Goal: Book appointment/travel/reservation

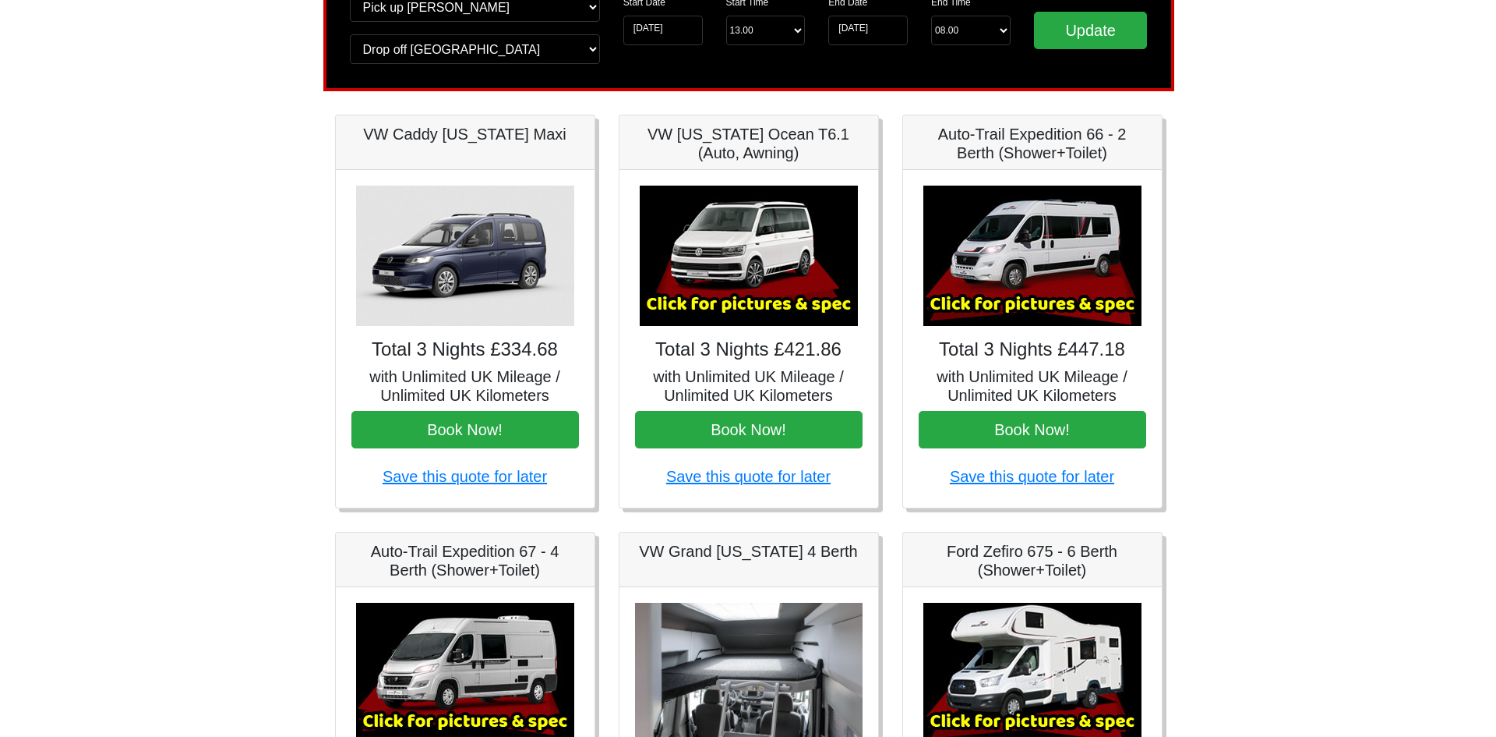
scroll to position [118, 0]
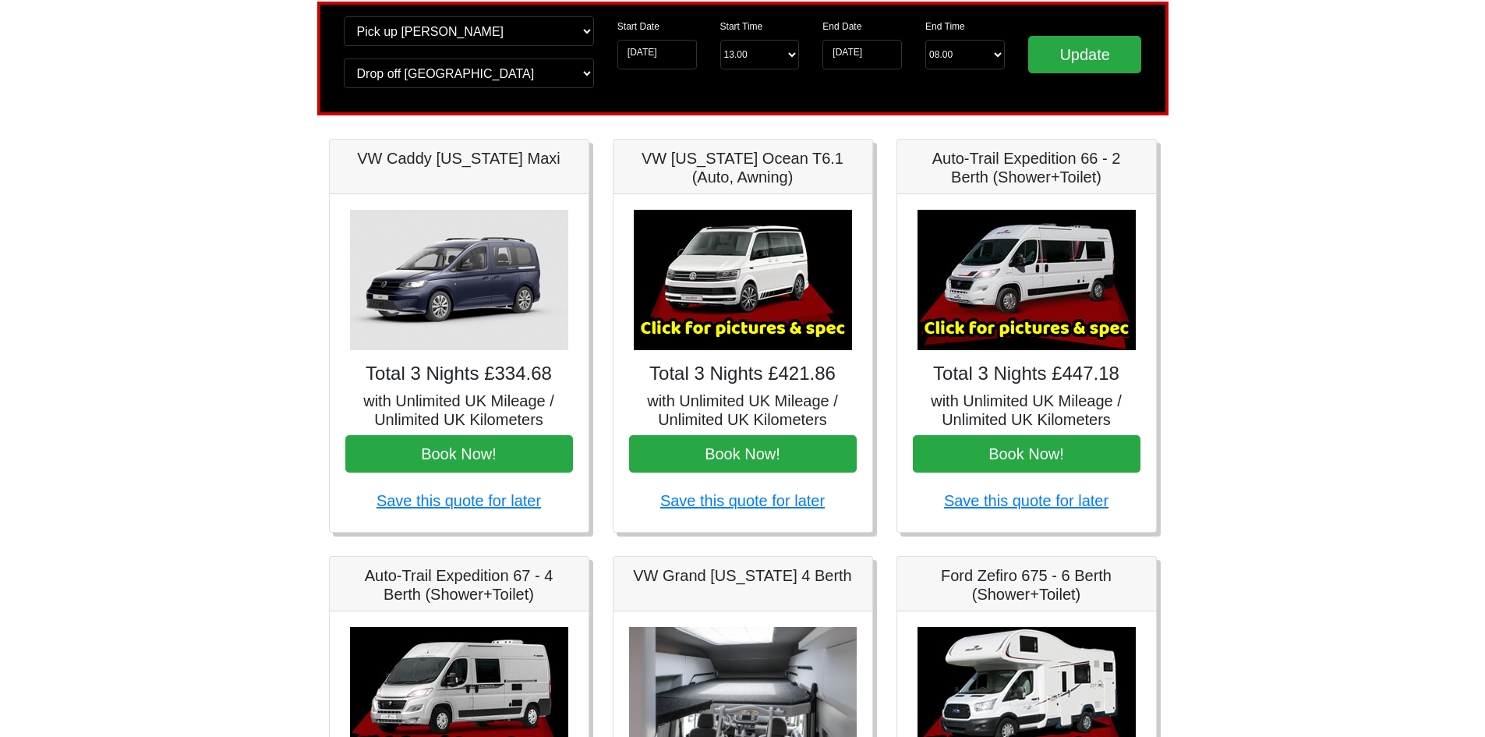
click at [743, 263] on img at bounding box center [743, 280] width 218 height 140
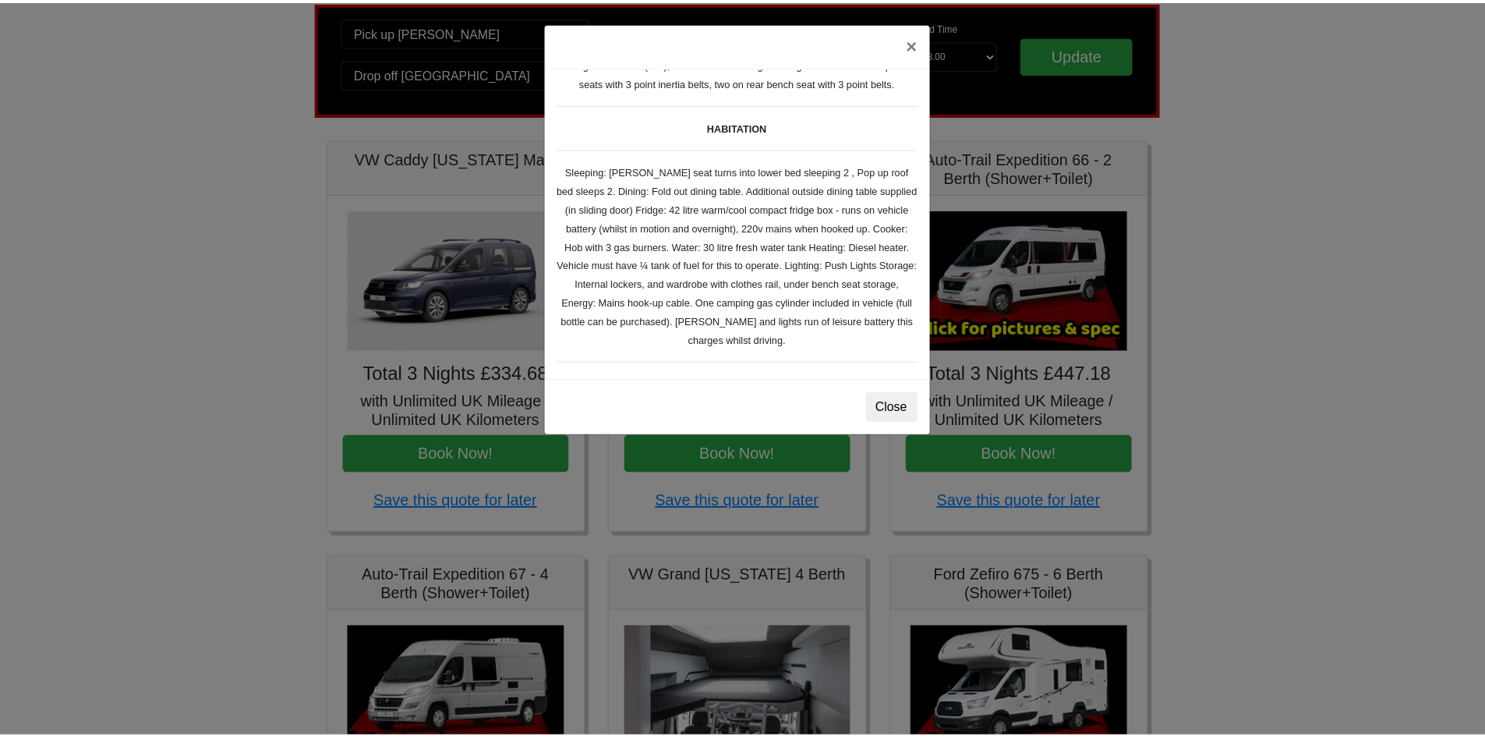
scroll to position [0, 0]
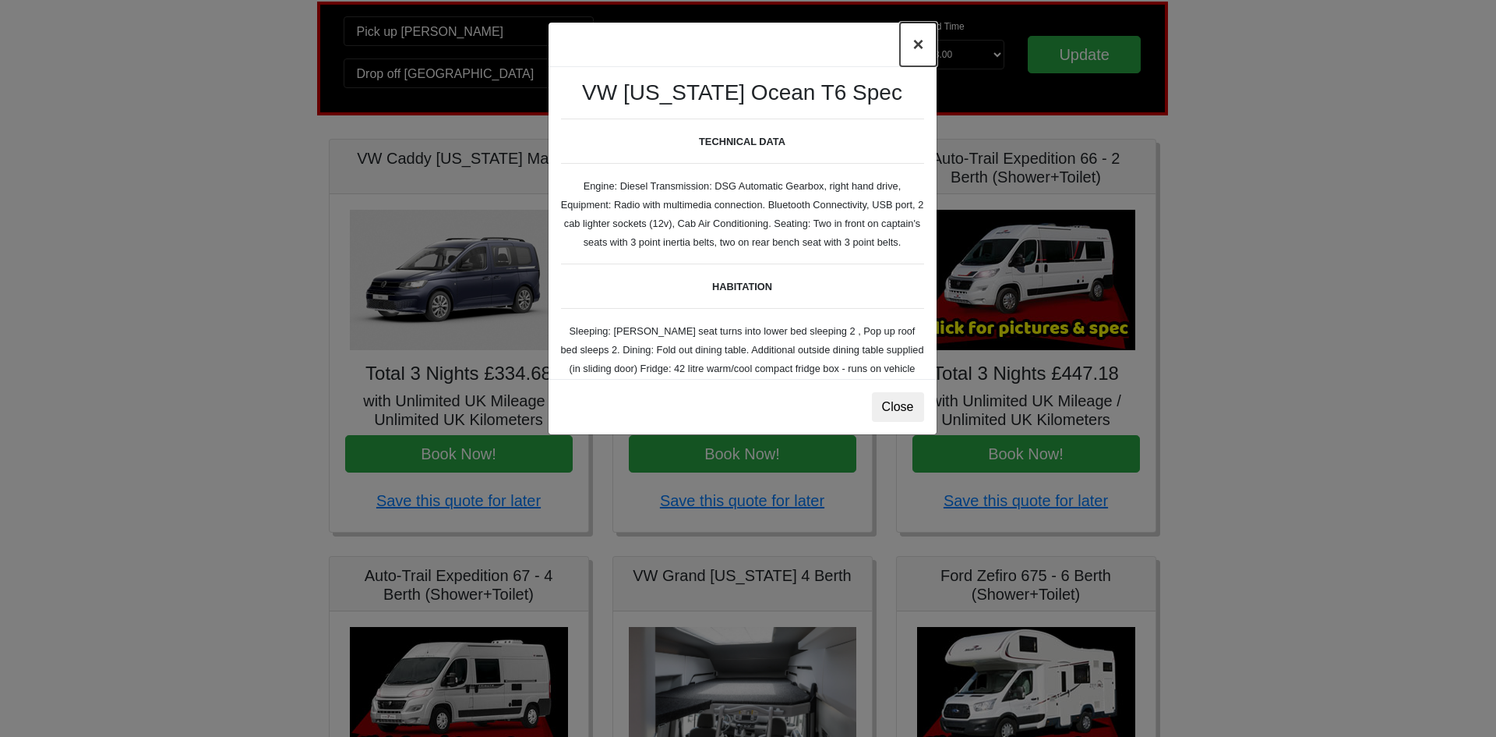
click at [911, 44] on button "×" at bounding box center [918, 45] width 36 height 44
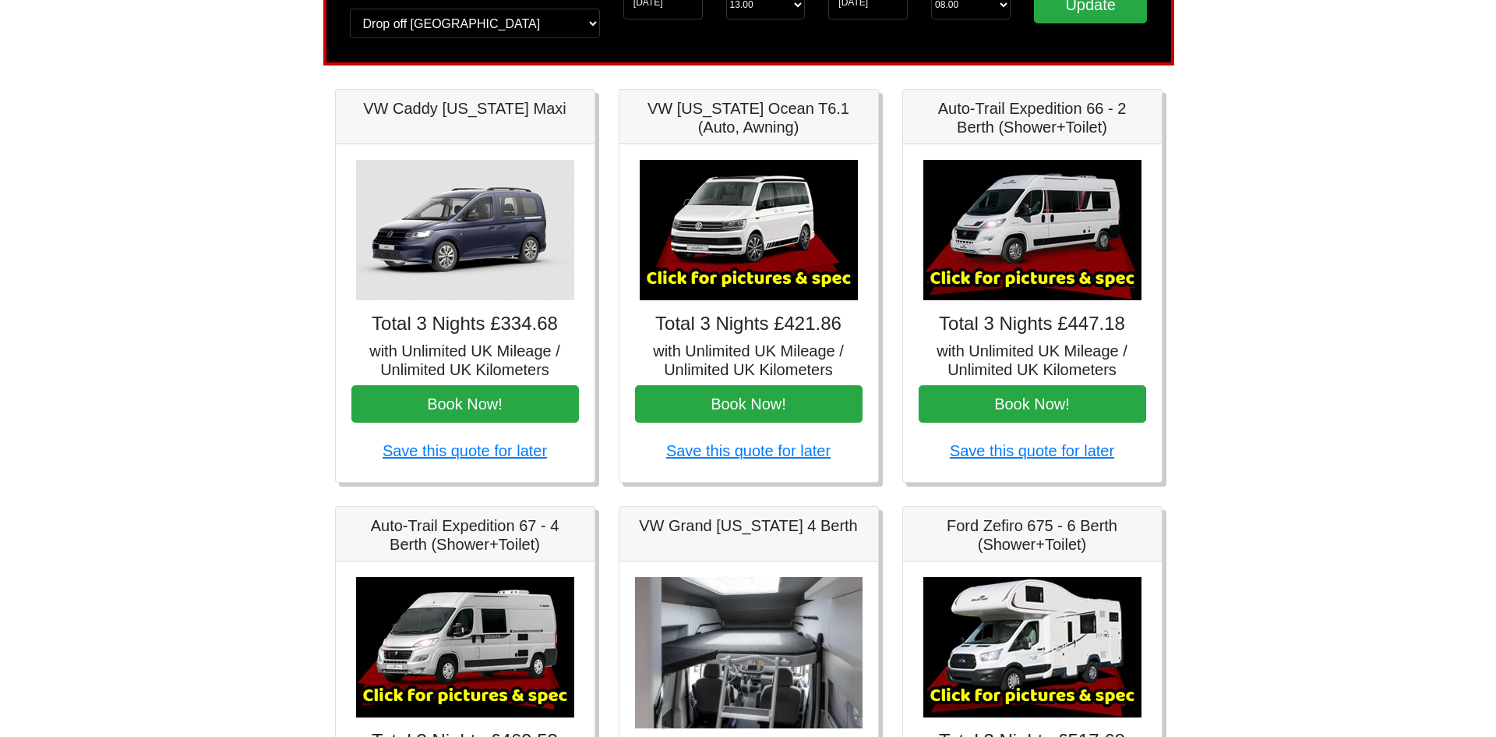
scroll to position [196, 0]
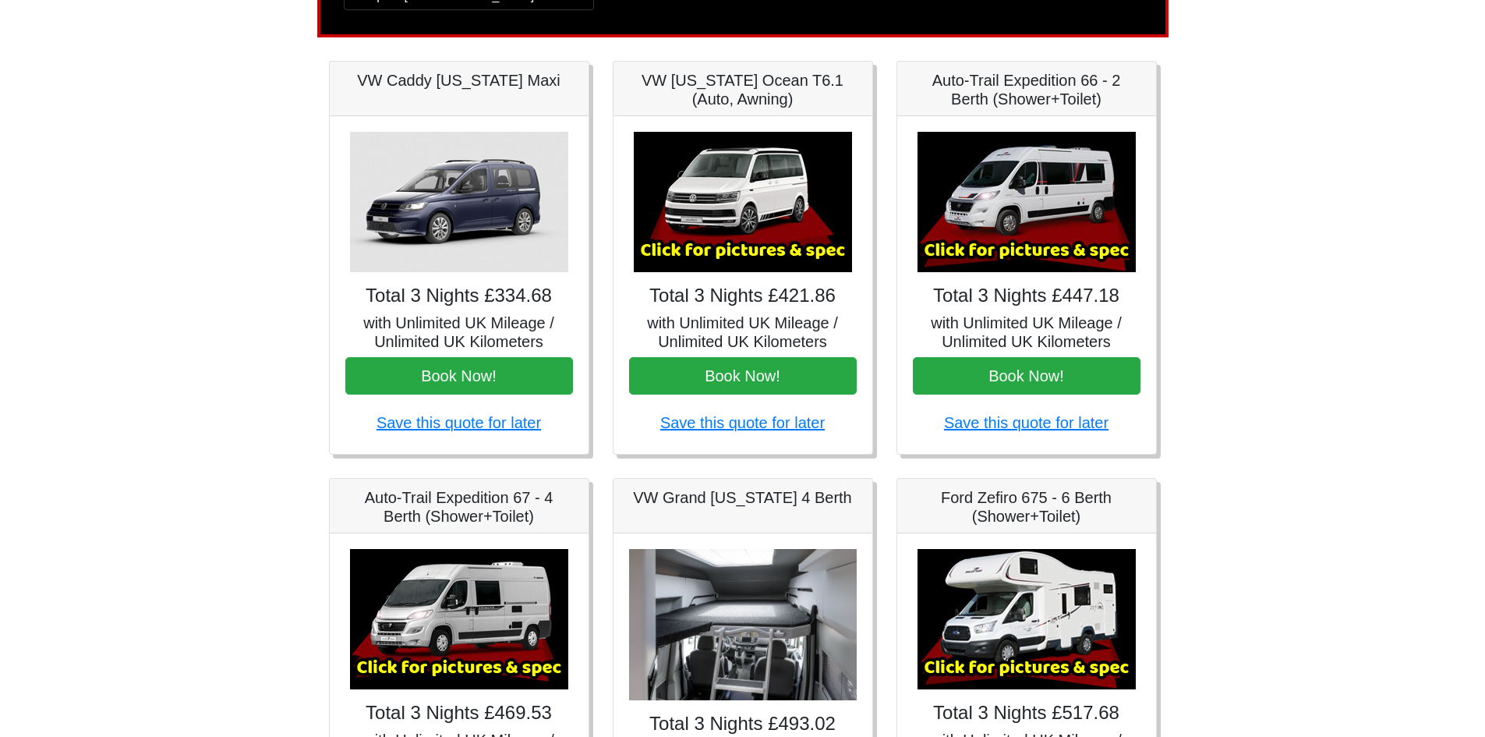
click at [1007, 213] on img at bounding box center [1026, 202] width 218 height 140
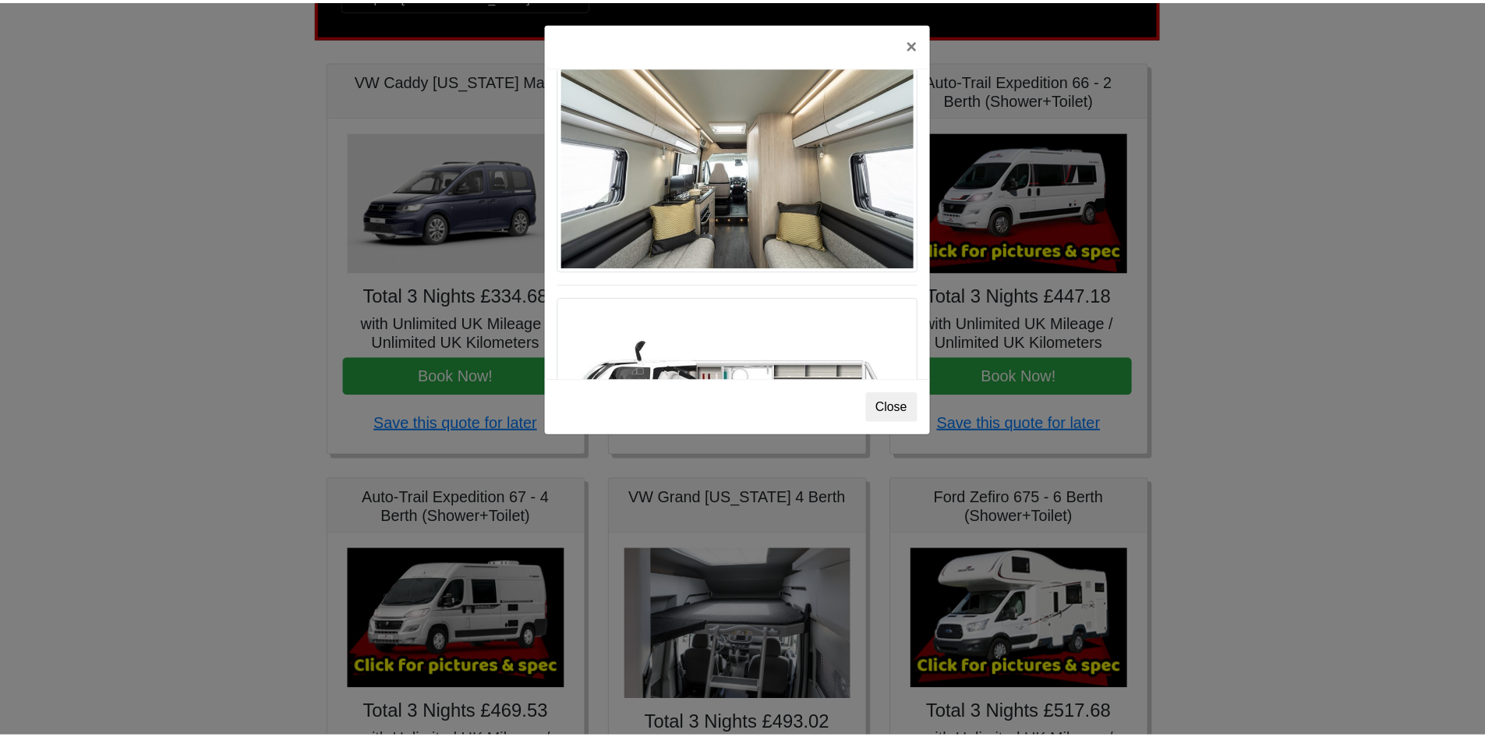
scroll to position [659, 0]
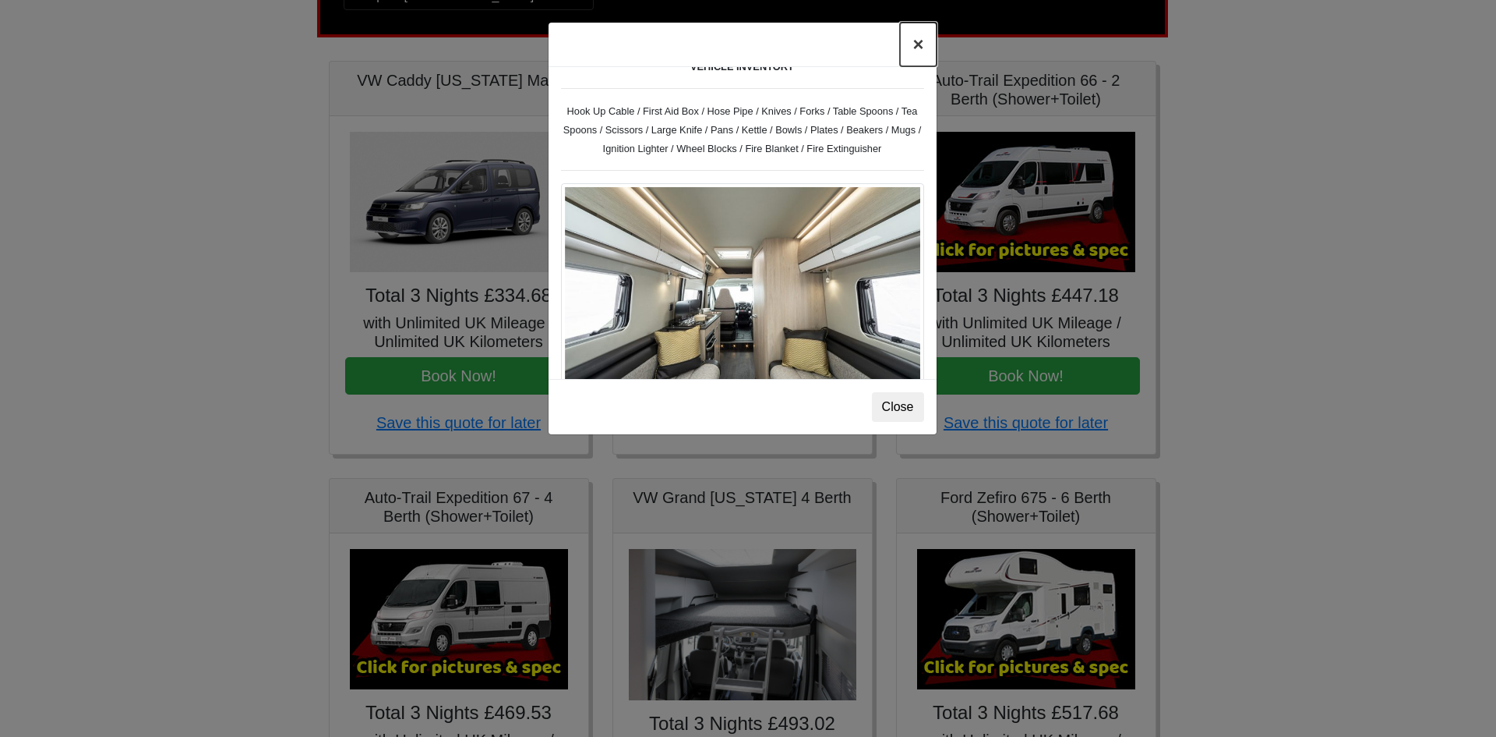
click at [918, 48] on button "×" at bounding box center [918, 45] width 36 height 44
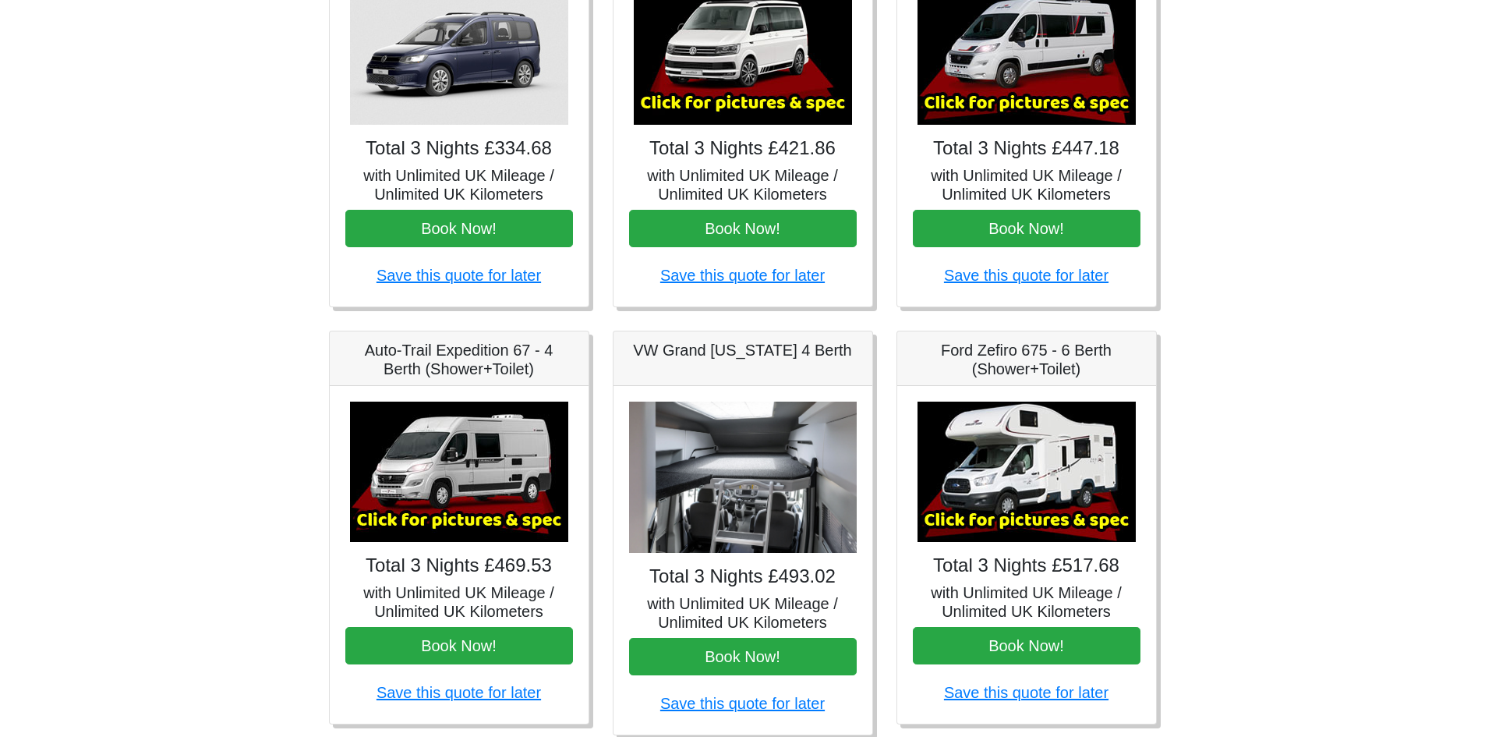
scroll to position [352, 0]
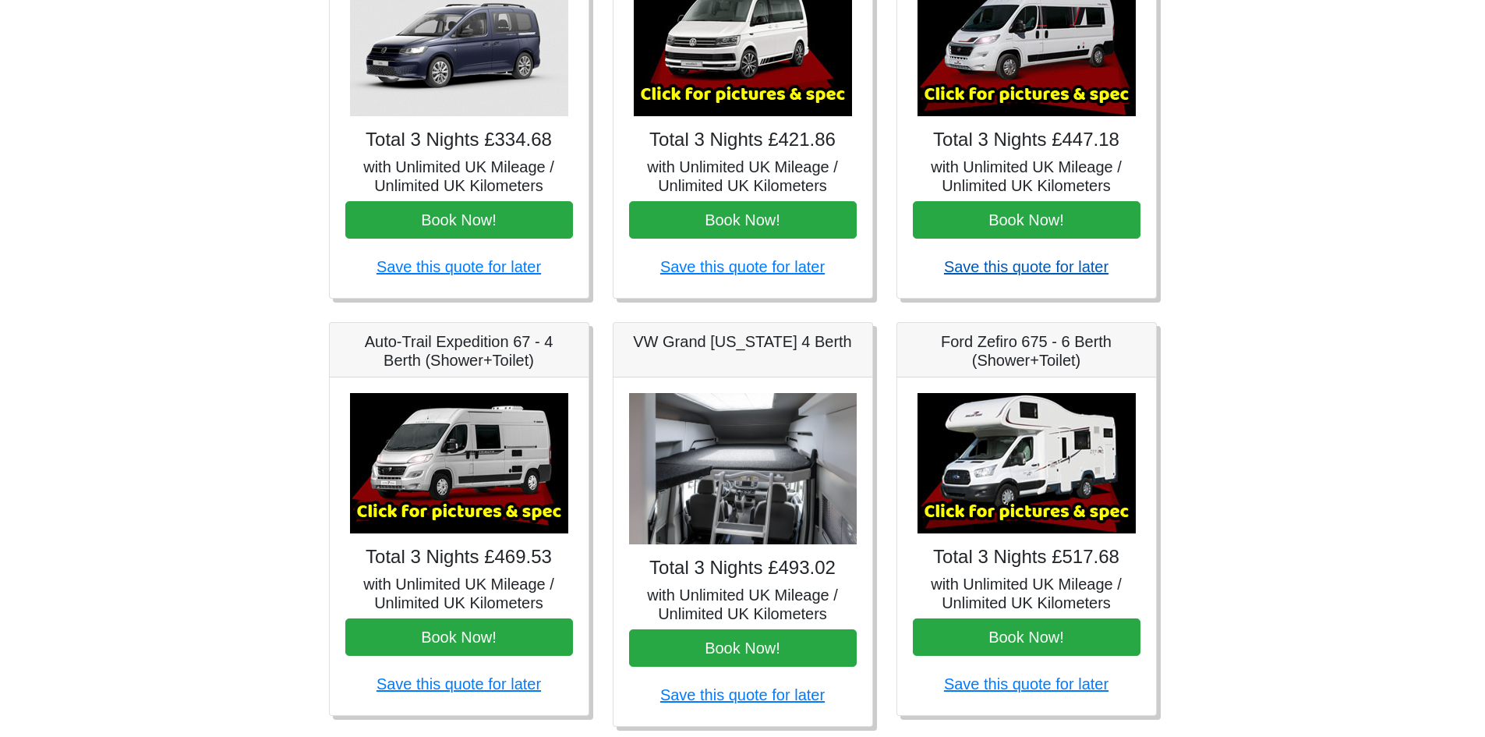
click at [1041, 270] on link "Save this quote for later" at bounding box center [1026, 266] width 164 height 17
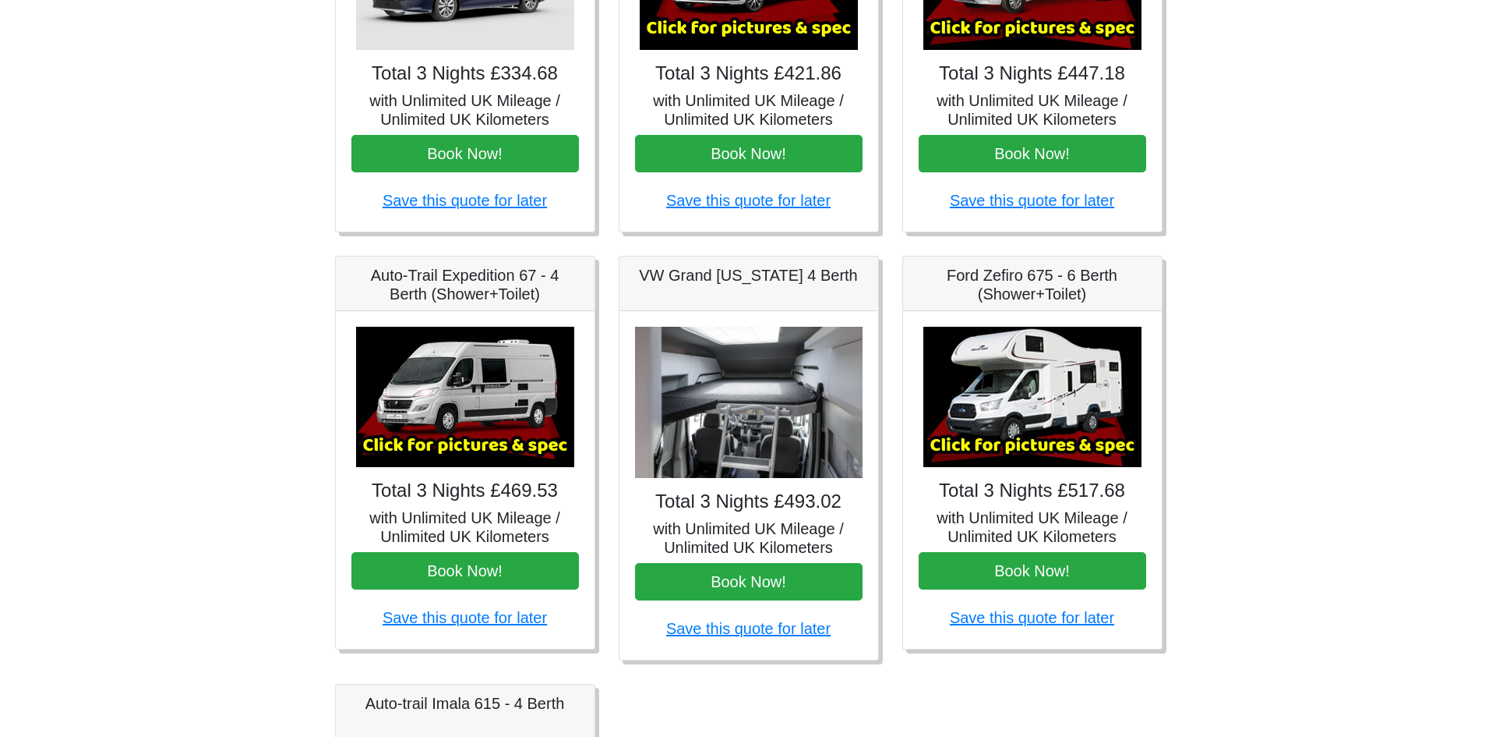
scroll to position [507, 0]
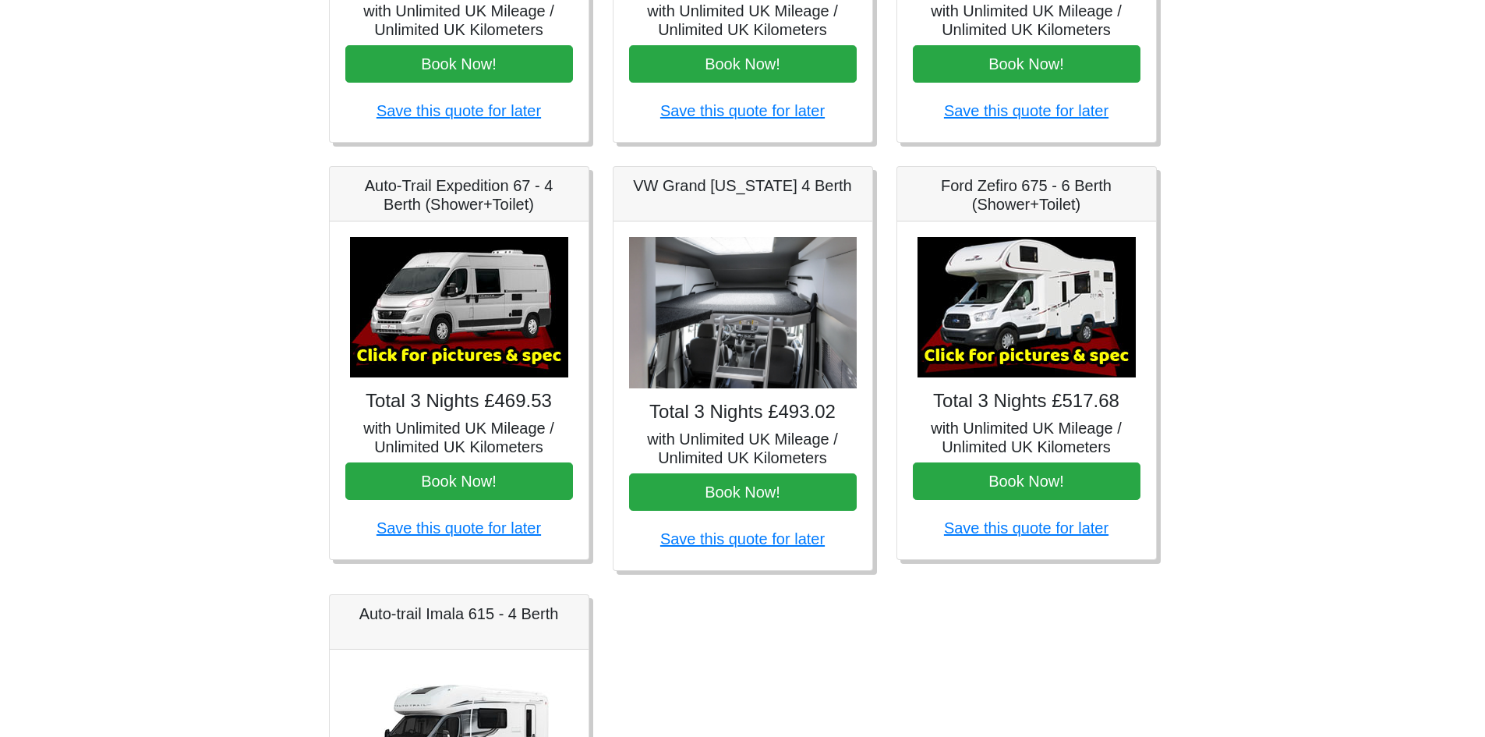
click at [470, 348] on img at bounding box center [459, 307] width 218 height 140
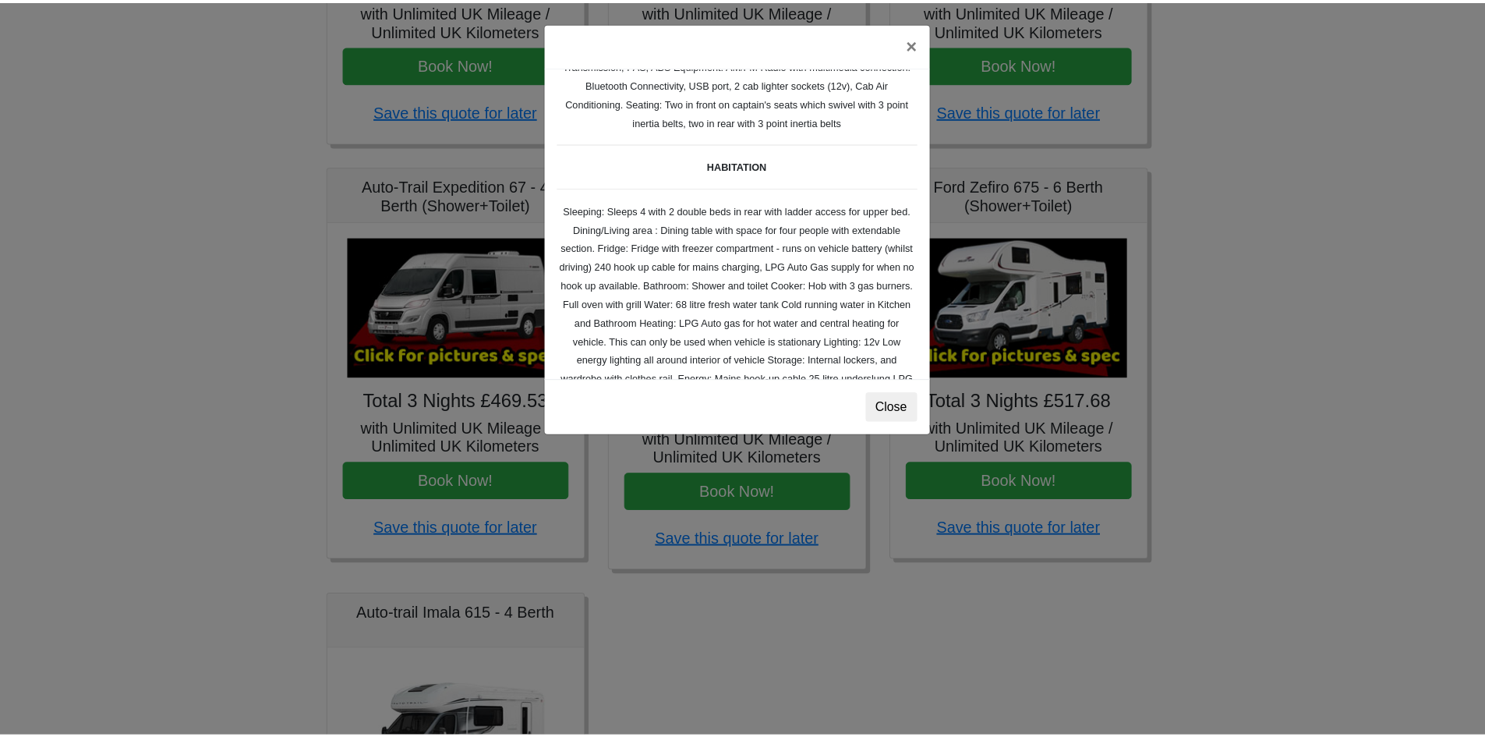
scroll to position [173, 0]
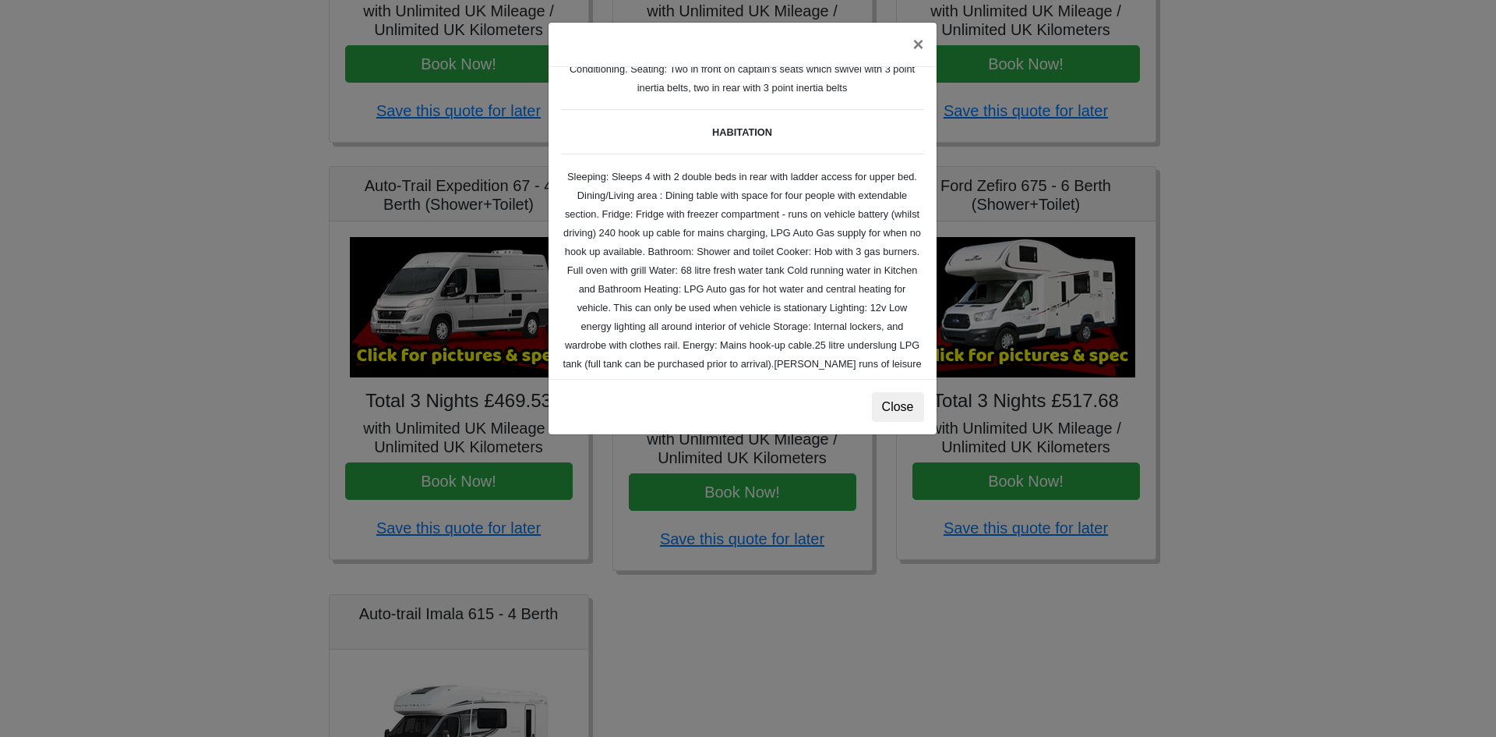
click at [1295, 148] on div "× Auto-trail Tribute 669 Spec TECHNICAL DATA Engine: Fiat Ducato 115bhp, 2 litr…" at bounding box center [748, 368] width 1496 height 737
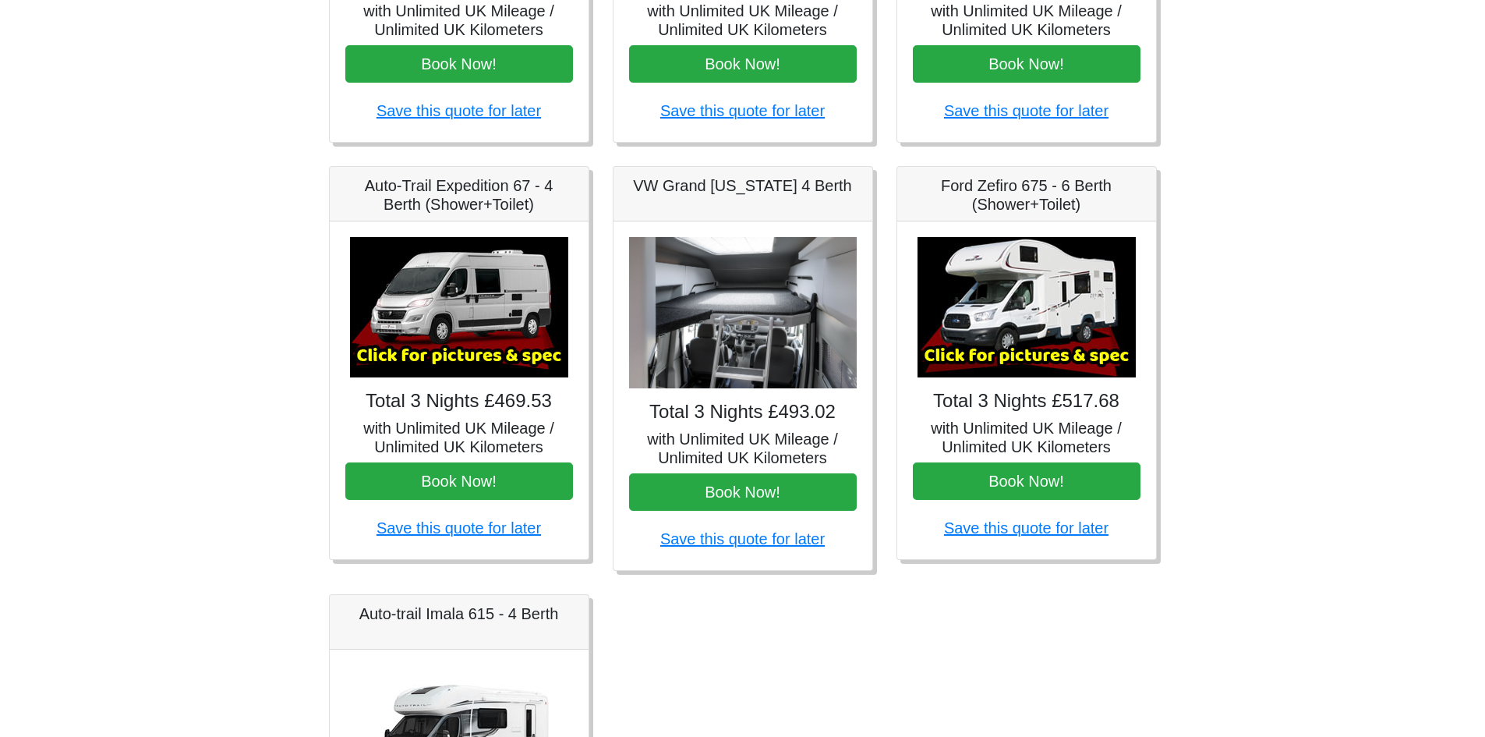
click at [1023, 26] on h5 "with Unlimited UK Mileage / Unlimited UK Kilometers" at bounding box center [1027, 20] width 228 height 37
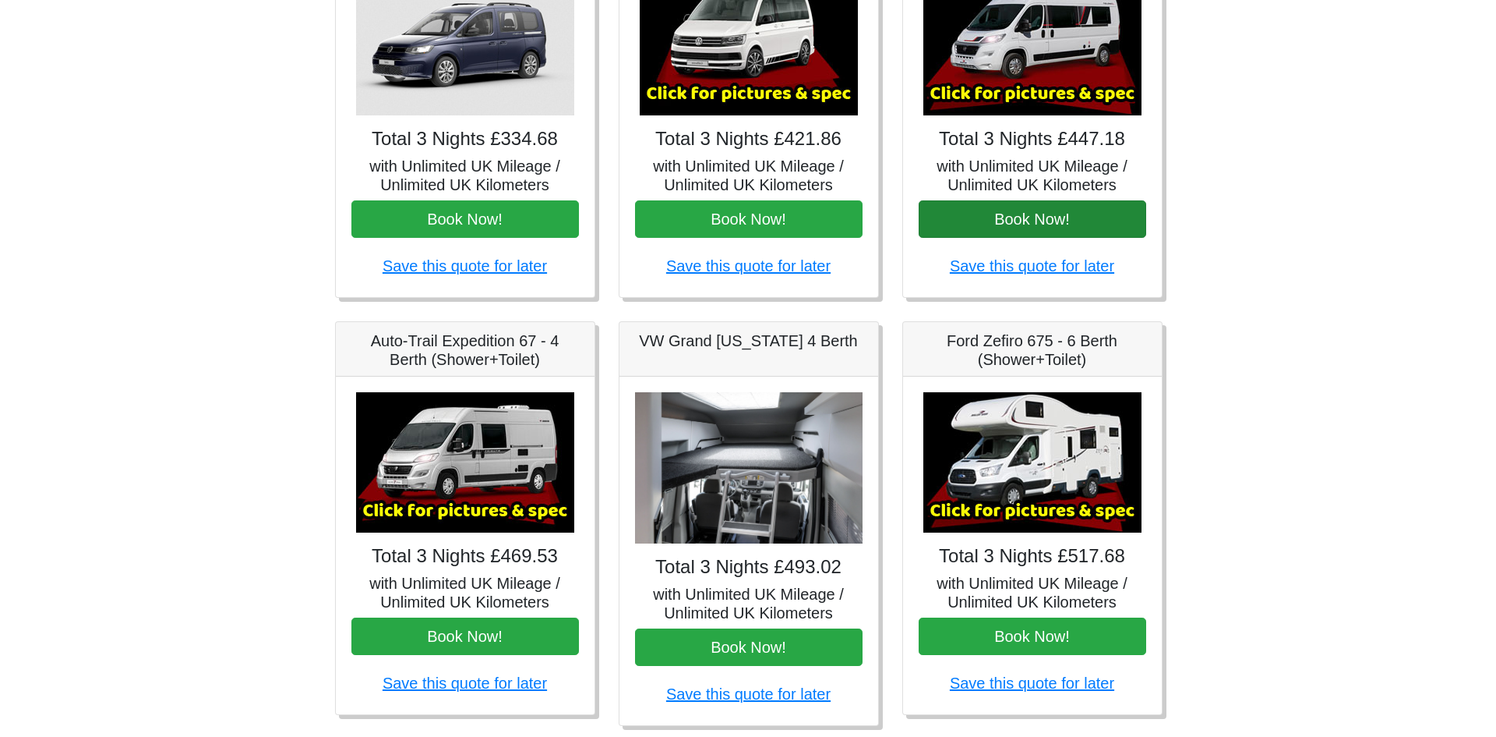
scroll to position [352, 0]
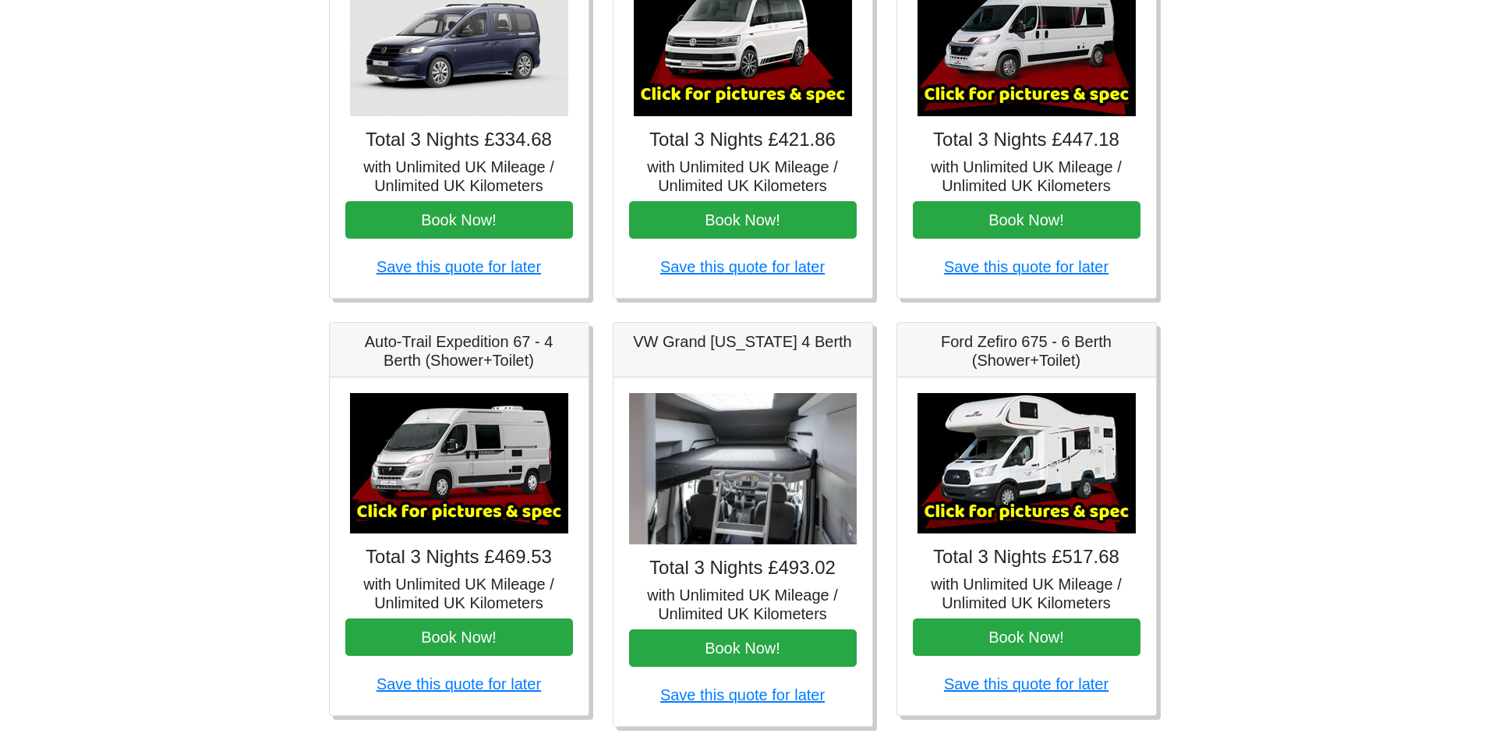
click at [1041, 58] on img at bounding box center [1026, 46] width 218 height 140
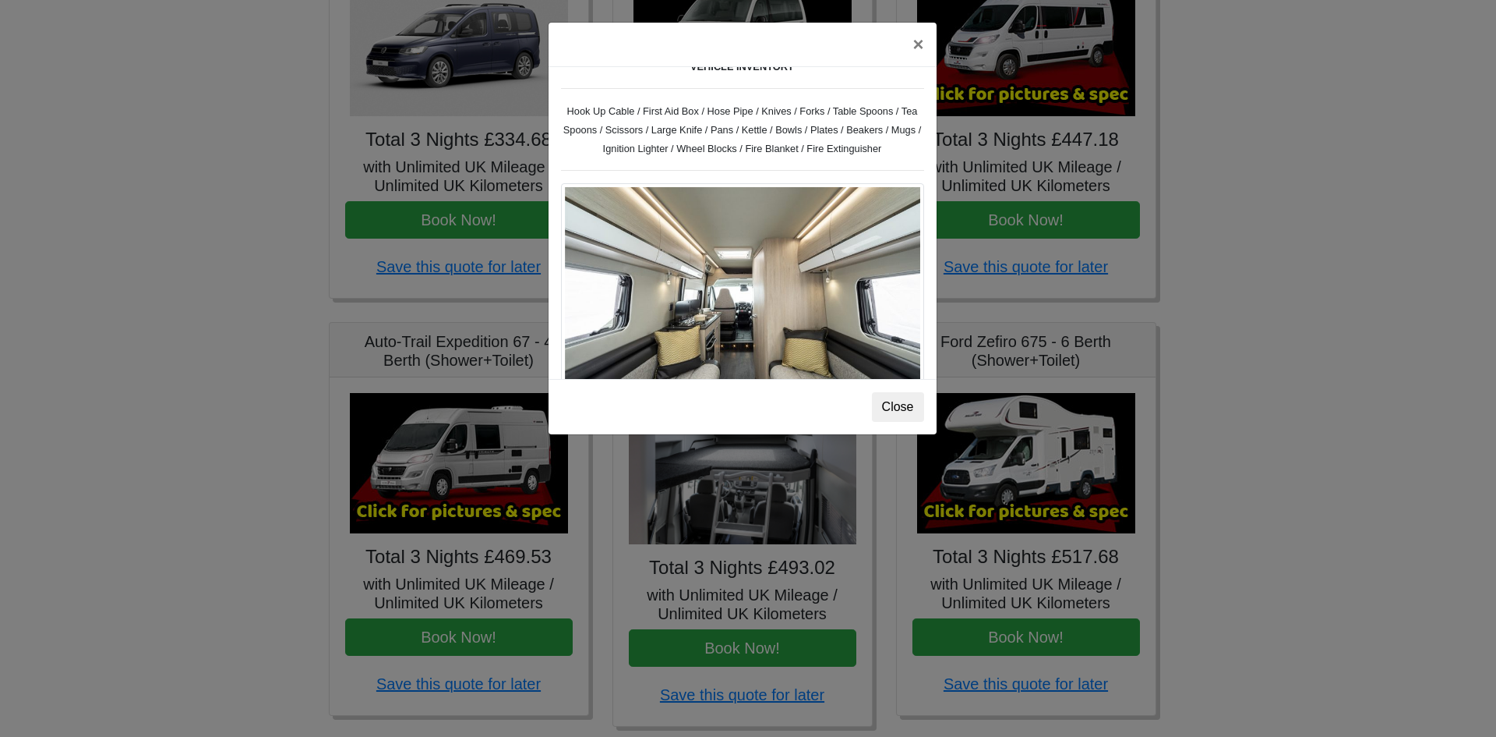
click at [1236, 216] on div "× Fiat [PERSON_NAME] L 2 Spec TECHNICAL DATA Engine: Fiat Ducato 115bhp, 2 litr…" at bounding box center [748, 368] width 1496 height 737
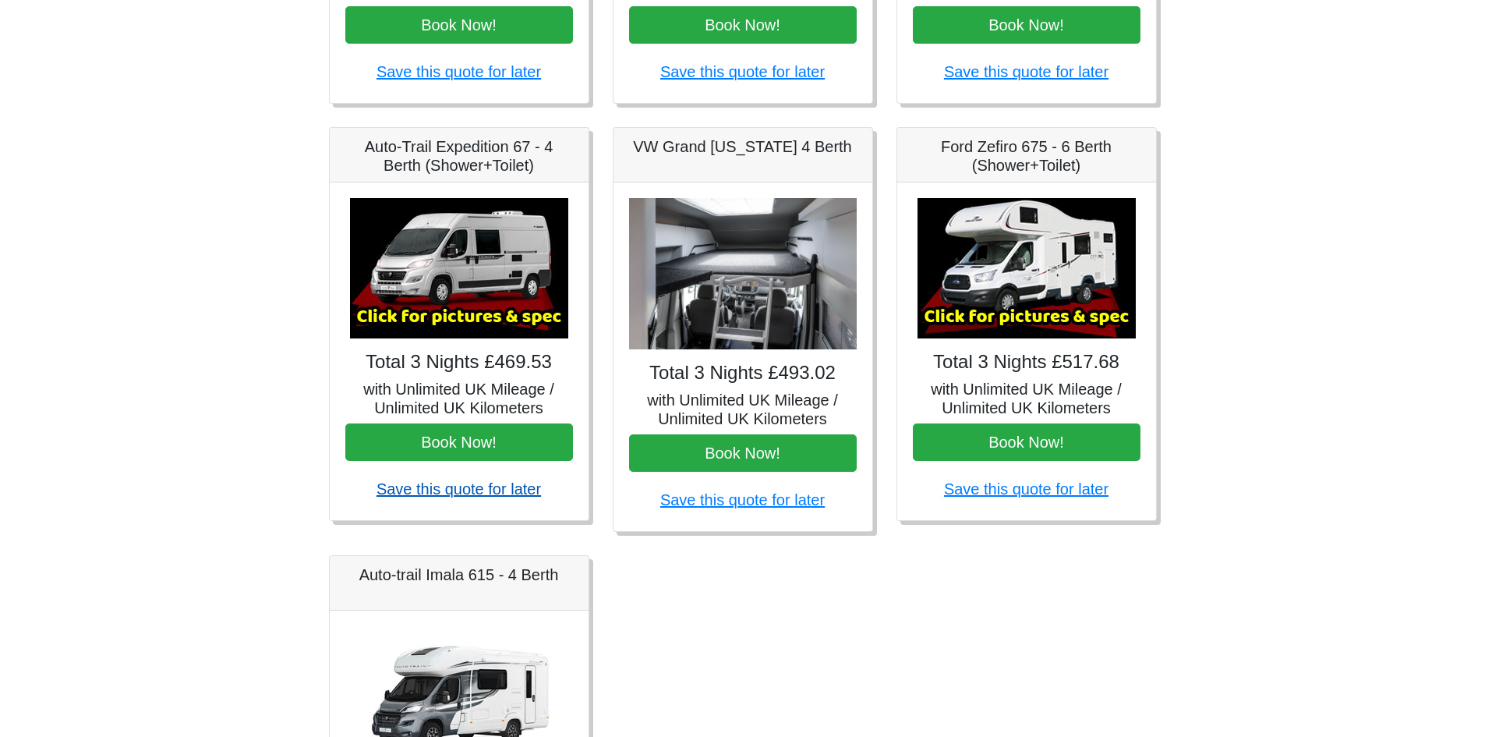
scroll to position [717, 0]
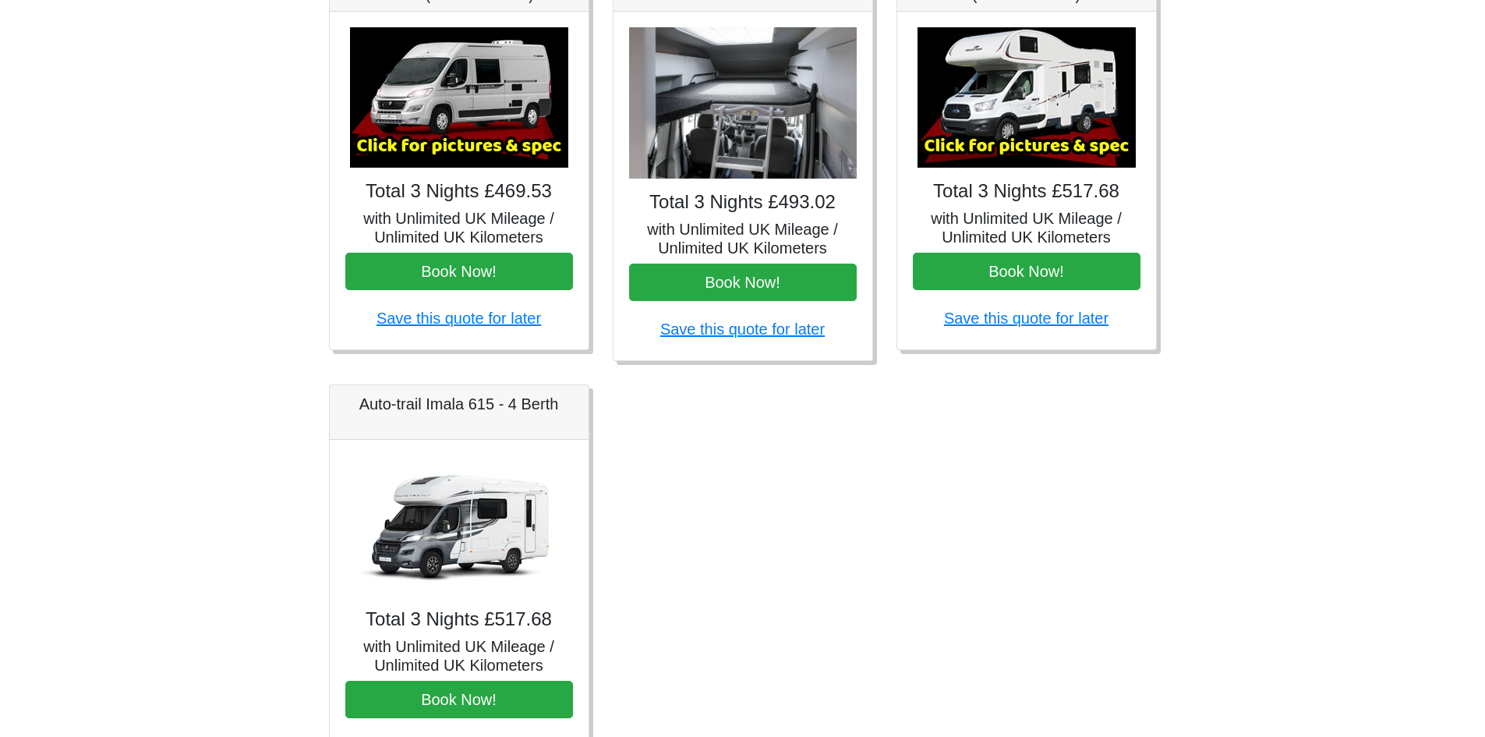
drag, startPoint x: 472, startPoint y: 482, endPoint x: 474, endPoint y: 495, distance: 13.3
click at [472, 482] on img at bounding box center [459, 525] width 218 height 140
click at [480, 528] on img at bounding box center [459, 525] width 218 height 140
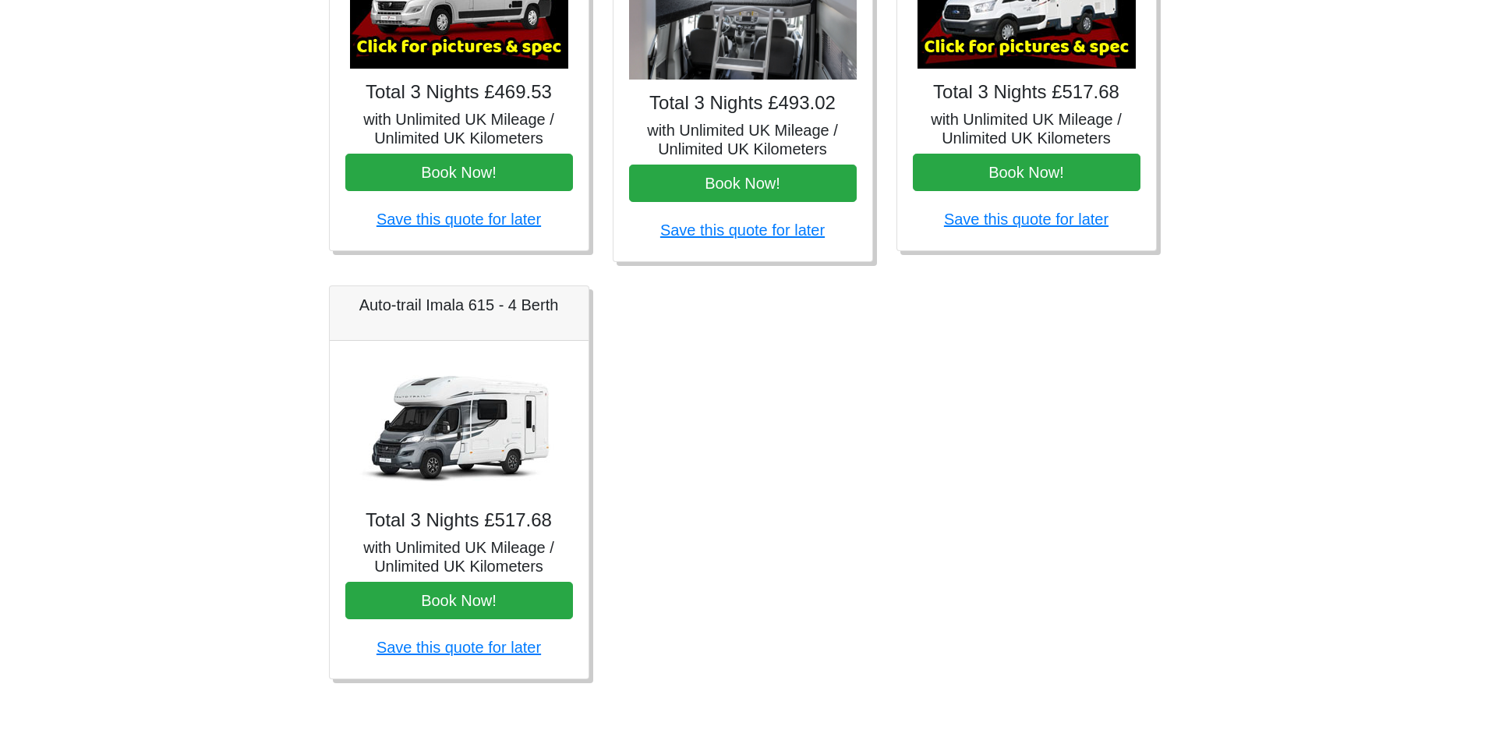
scroll to position [819, 0]
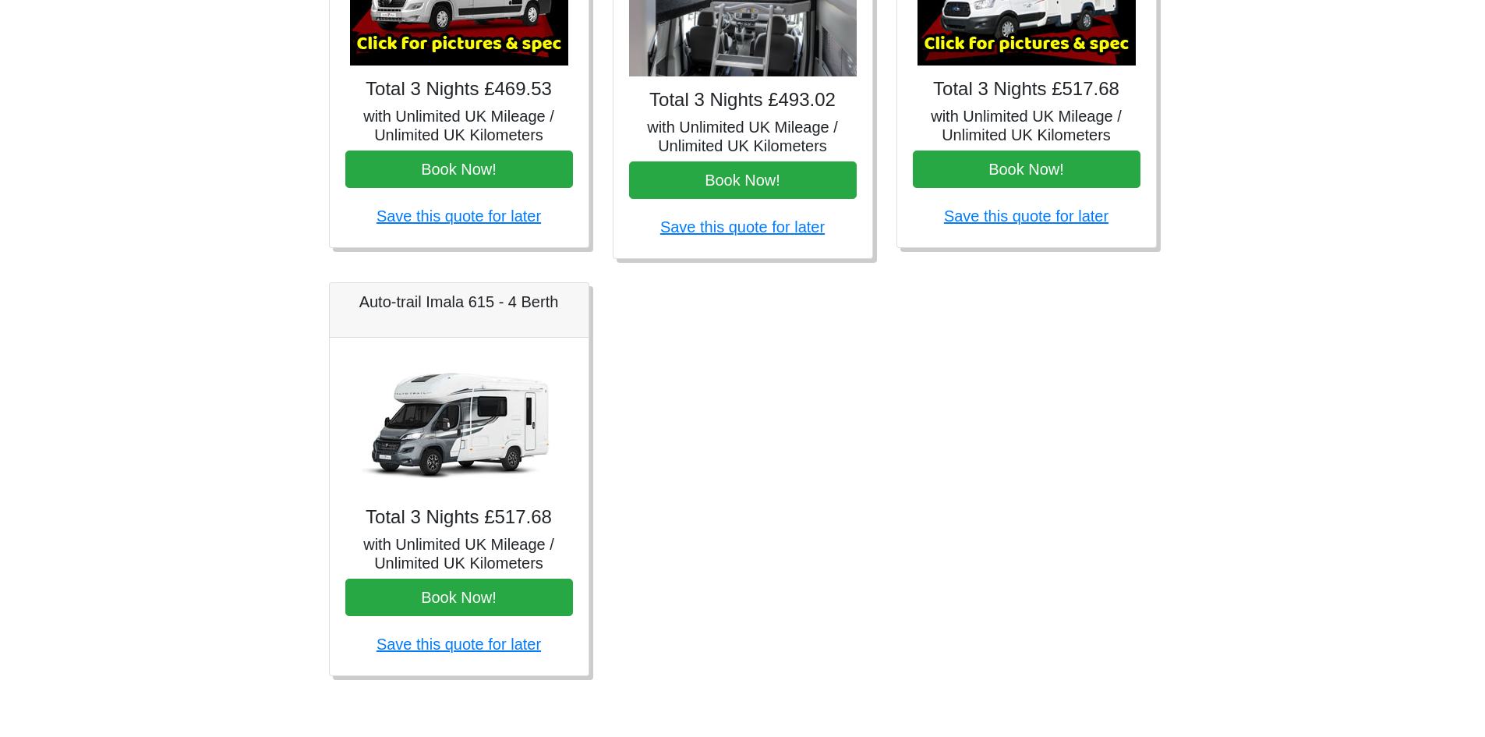
click at [456, 532] on div "Total 3 Nights £517.68 with Unlimited UK Mileage / Unlimited UK Kilometers Book…" at bounding box center [459, 505] width 259 height 337
click at [447, 437] on img at bounding box center [459, 423] width 218 height 140
drag, startPoint x: 448, startPoint y: 410, endPoint x: 450, endPoint y: 392, distance: 18.0
click at [449, 408] on img at bounding box center [459, 423] width 218 height 140
click at [446, 329] on div "Auto-trail Imala 615 - 4 Berth" at bounding box center [459, 310] width 259 height 55
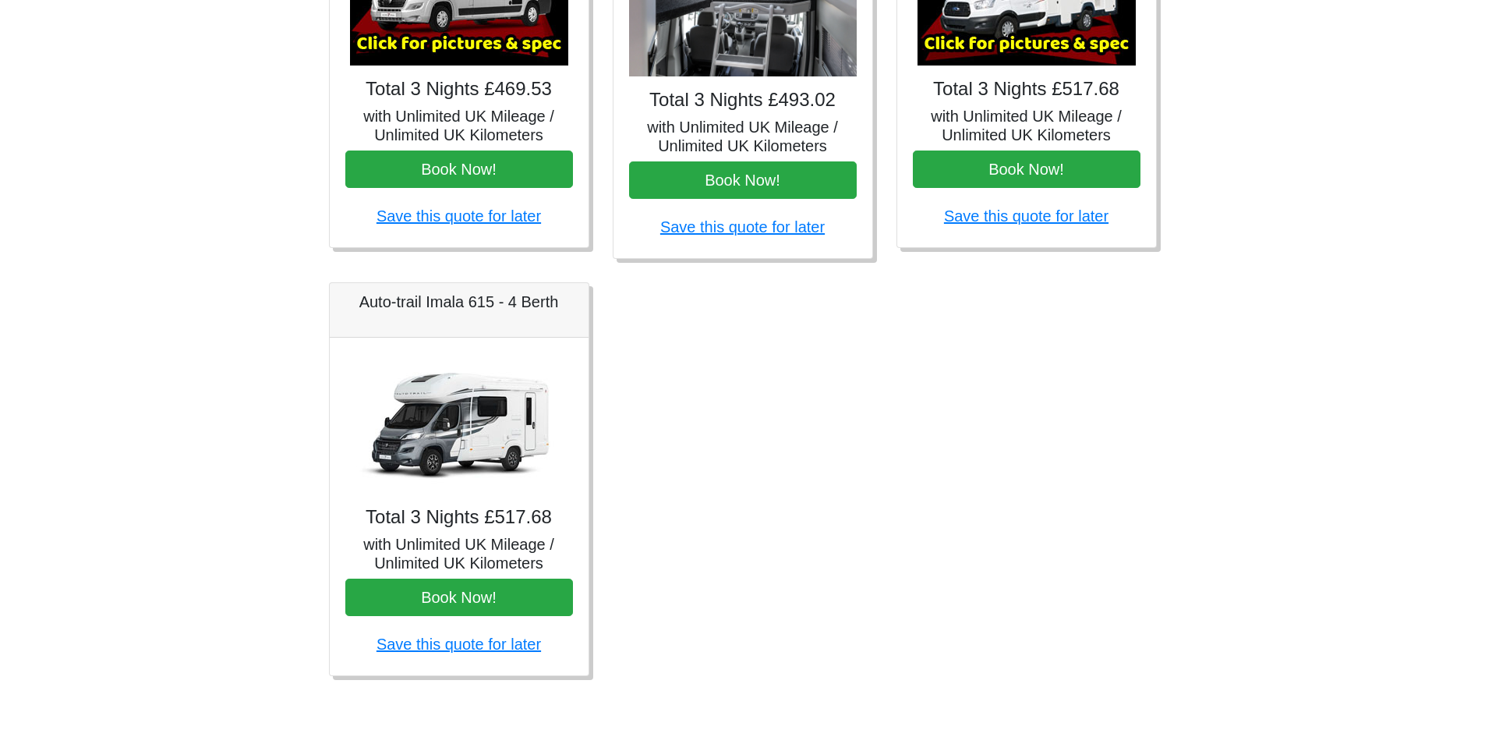
click at [445, 301] on h5 "Auto-trail Imala 615 - 4 Berth" at bounding box center [459, 301] width 228 height 19
click at [525, 598] on button "Book Now!" at bounding box center [459, 596] width 228 height 37
click at [498, 600] on button "Book Now!" at bounding box center [459, 596] width 228 height 37
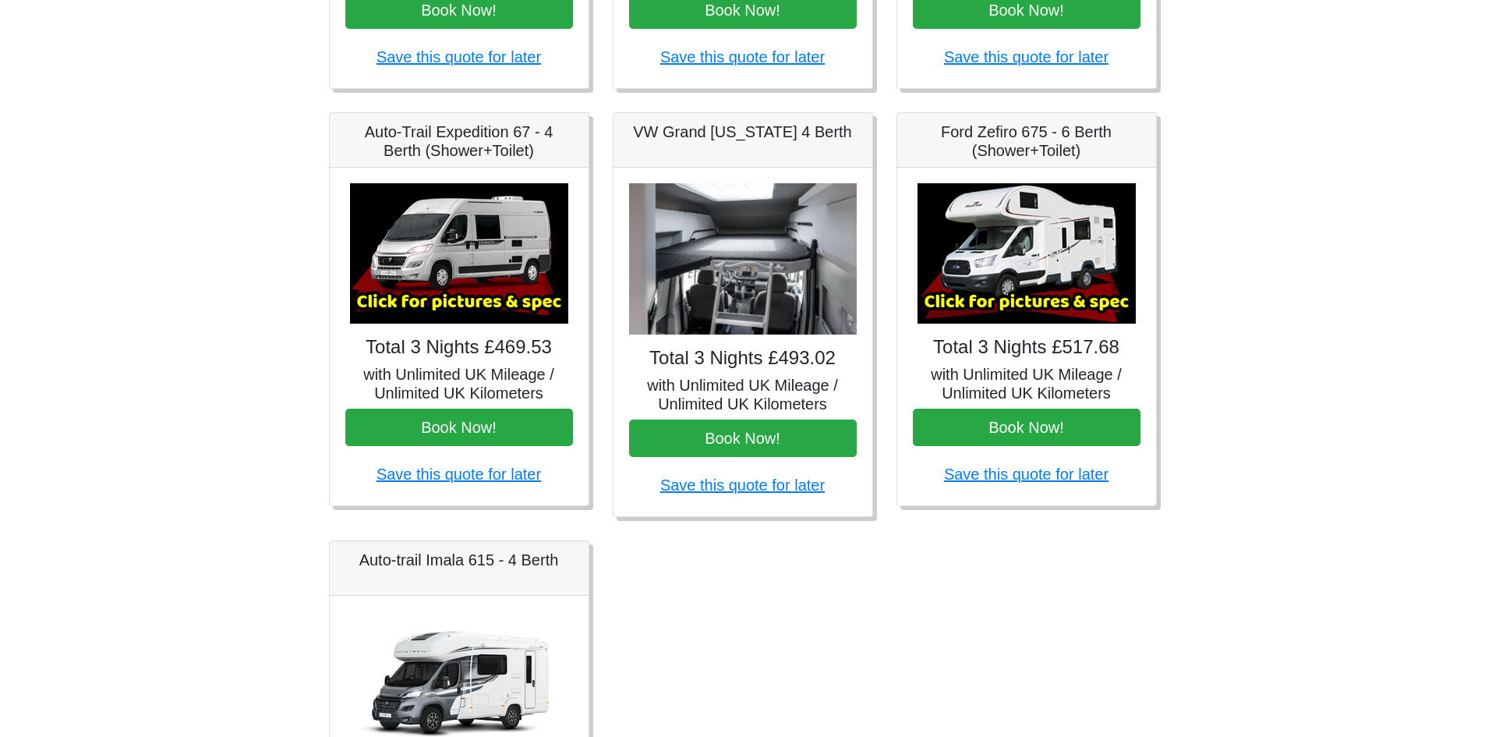
scroll to position [507, 0]
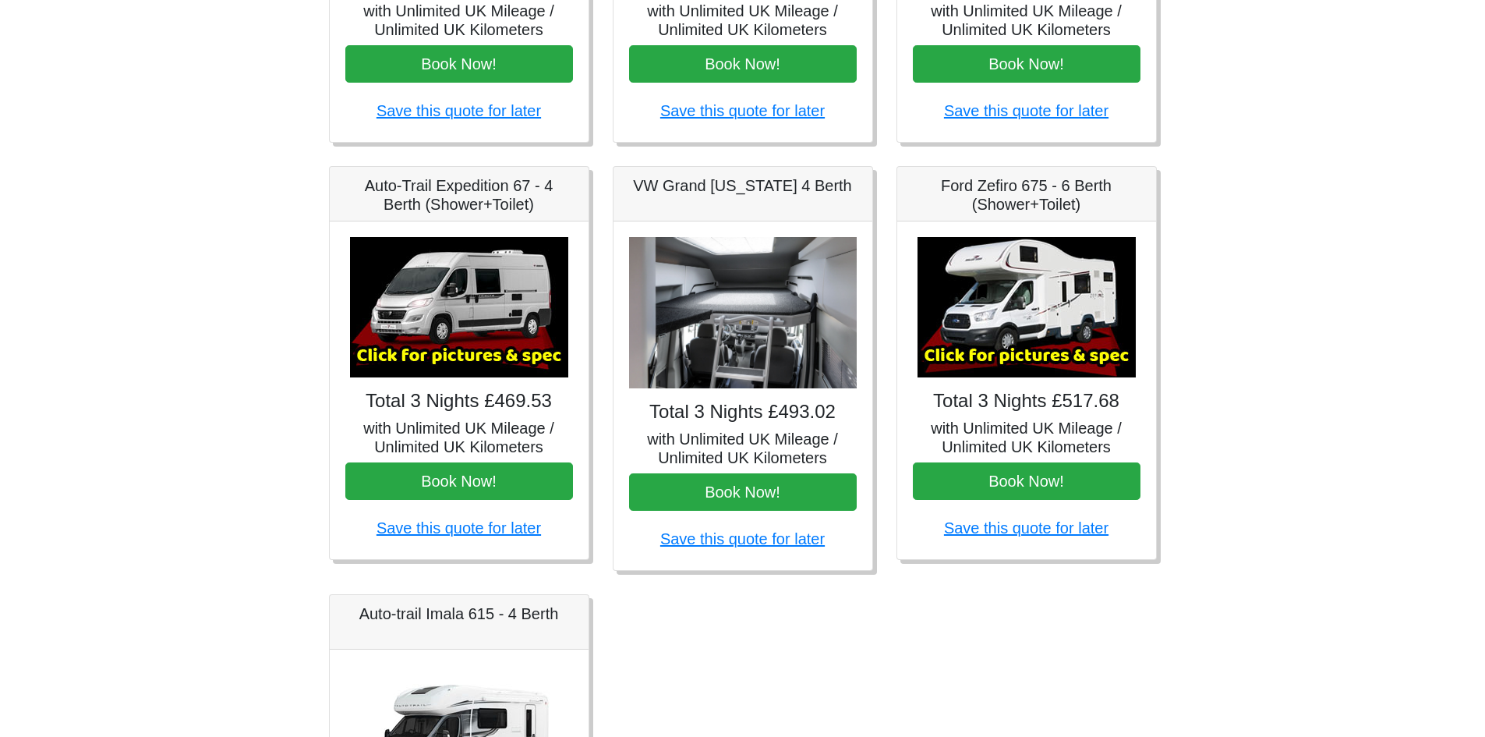
click at [752, 343] on img at bounding box center [743, 313] width 228 height 152
click at [738, 339] on img at bounding box center [743, 313] width 228 height 152
click at [737, 502] on button "Book Now!" at bounding box center [743, 491] width 228 height 37
click at [487, 493] on button "Book Now!" at bounding box center [459, 480] width 228 height 37
click at [490, 325] on img at bounding box center [459, 307] width 218 height 140
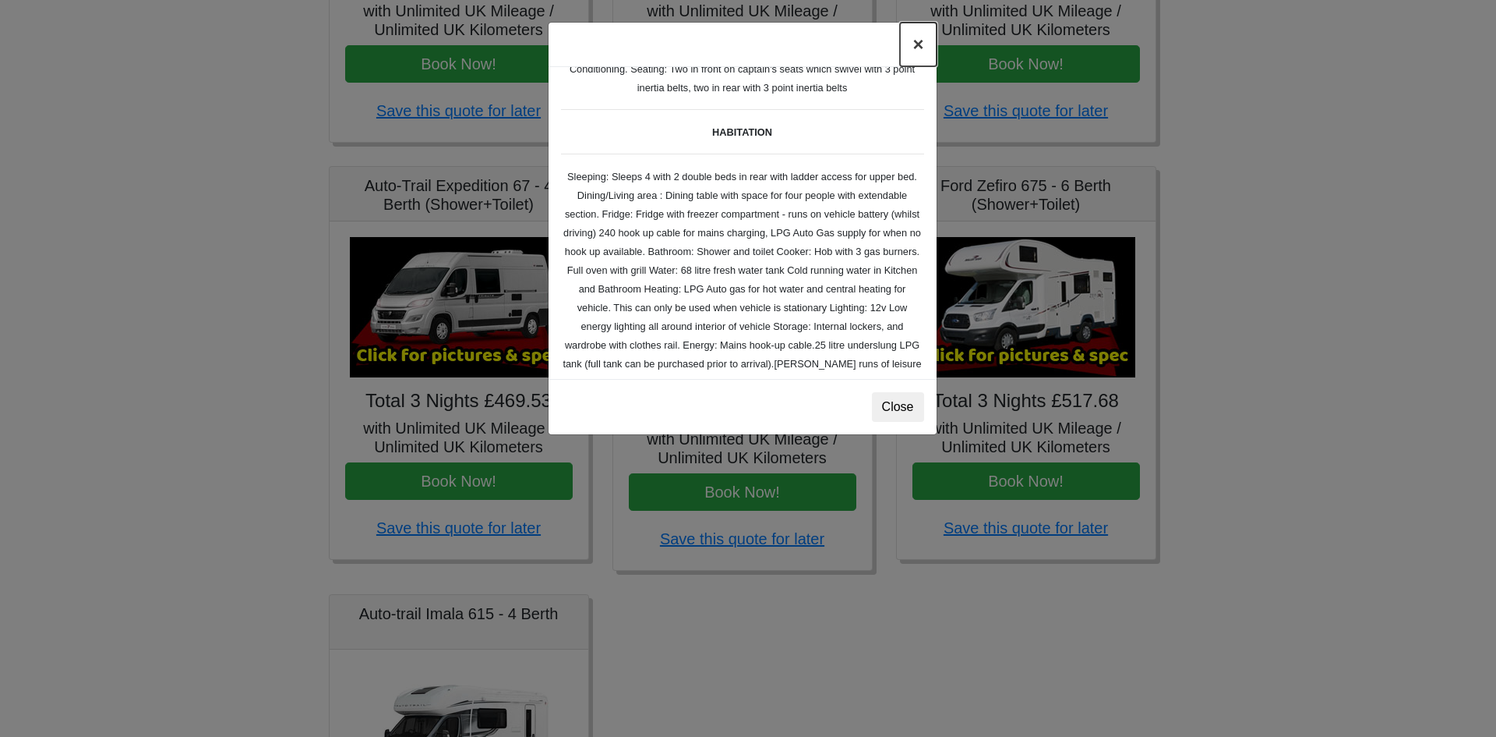
click at [915, 46] on button "×" at bounding box center [918, 45] width 36 height 44
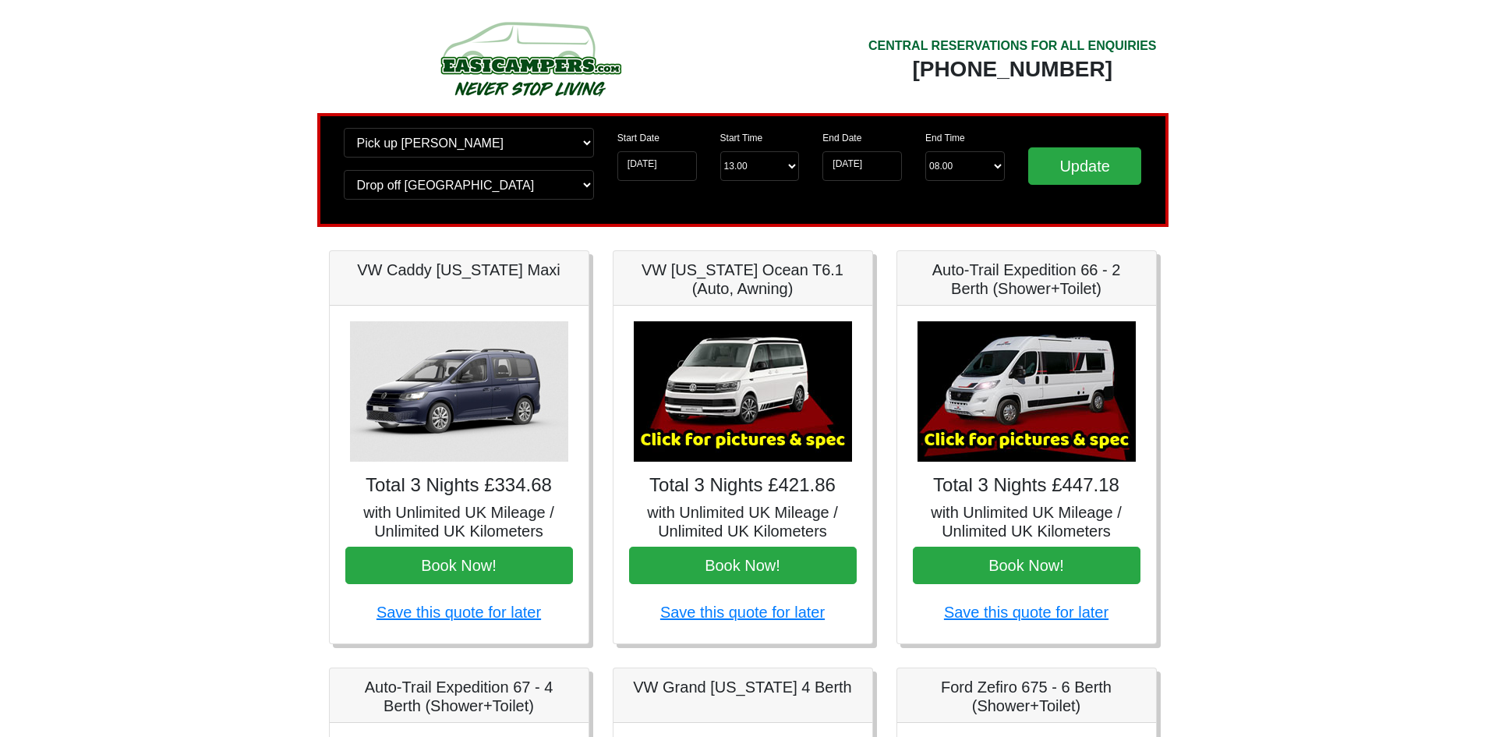
scroll to position [0, 0]
